Goal: Task Accomplishment & Management: Manage account settings

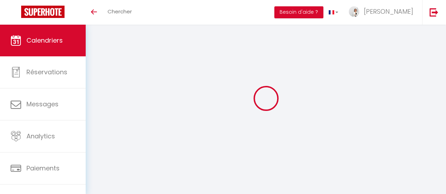
select select
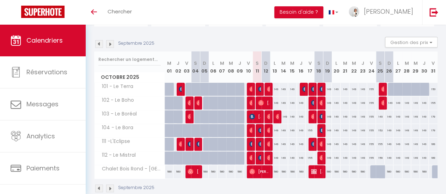
scroll to position [70, 0]
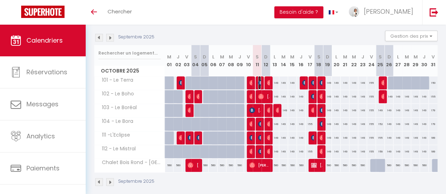
click at [259, 80] on img at bounding box center [261, 83] width 6 height 6
select select "OK"
select select "KO"
select select "0"
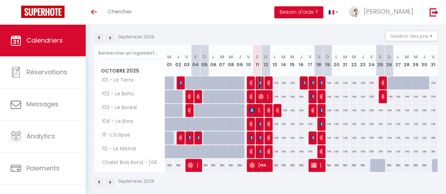
select select "1"
select select
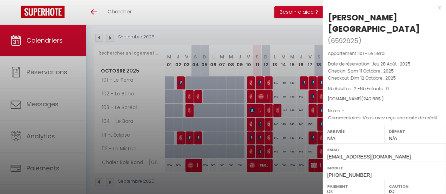
click at [433, 6] on div "x" at bounding box center [381, 8] width 118 height 8
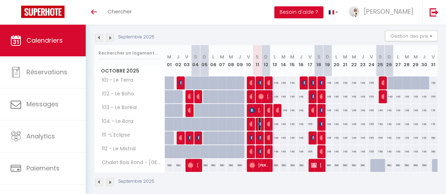
click at [259, 121] on img at bounding box center [261, 124] width 6 height 6
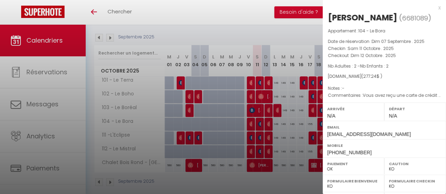
click at [435, 7] on div "x" at bounding box center [381, 8] width 118 height 8
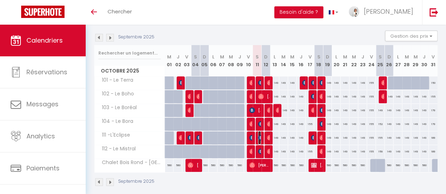
click at [258, 136] on img at bounding box center [261, 138] width 6 height 6
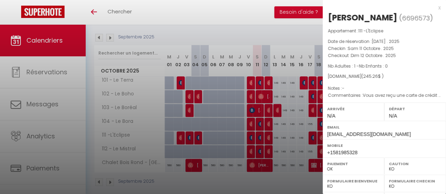
click at [433, 7] on div "x" at bounding box center [381, 8] width 118 height 8
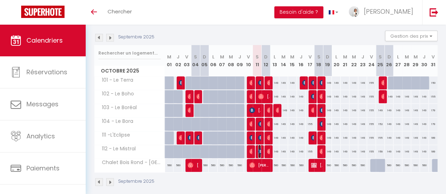
click at [259, 150] on img at bounding box center [261, 152] width 6 height 6
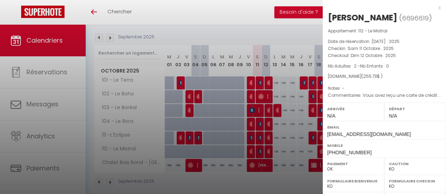
click at [434, 6] on div "x" at bounding box center [381, 8] width 118 height 8
